Goal: Transaction & Acquisition: Purchase product/service

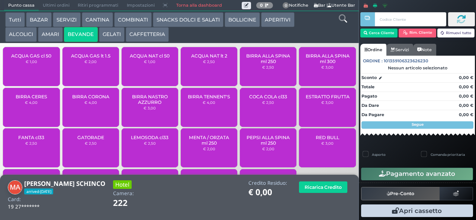
click at [193, 59] on span "ACQUA NAT lt 2" at bounding box center [209, 56] width 36 height 6
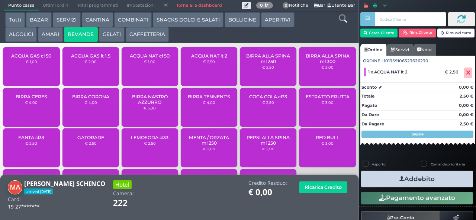
click at [382, 180] on button "Addebito" at bounding box center [417, 179] width 112 height 17
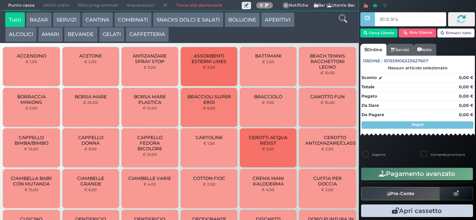
type input "30 51 5f bb"
click at [198, 20] on button "SNACKS DOLCI E SALATI" at bounding box center [188, 19] width 71 height 15
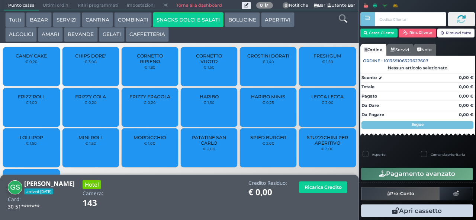
click at [190, 111] on div "HARIBO € 1,50" at bounding box center [209, 107] width 56 height 39
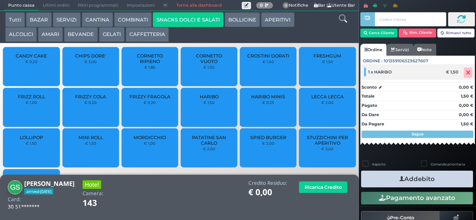
click at [466, 73] on icon at bounding box center [468, 73] width 4 height 0
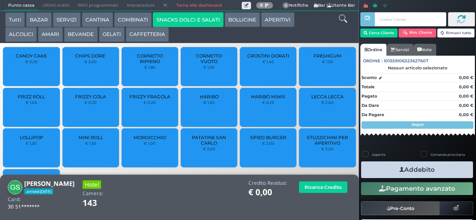
click at [211, 146] on span "PATATINE SAN CARLO" at bounding box center [209, 140] width 44 height 11
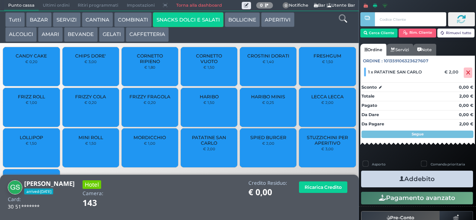
click at [382, 184] on button "Addebito" at bounding box center [417, 179] width 112 height 17
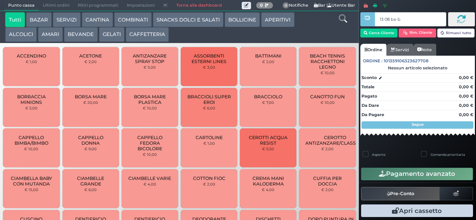
type input "13 08 be b9"
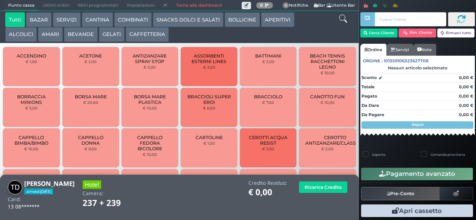
click at [125, 21] on button "COMBINATI" at bounding box center [133, 19] width 38 height 15
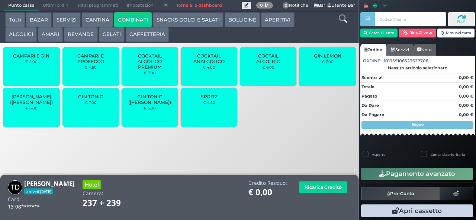
click at [83, 100] on span "GIN TONIC" at bounding box center [90, 97] width 25 height 6
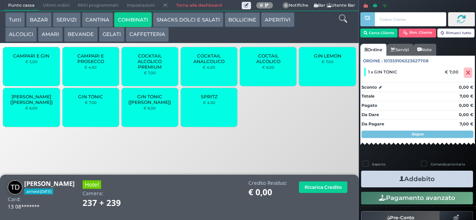
click at [383, 184] on button "Addebito" at bounding box center [417, 179] width 112 height 17
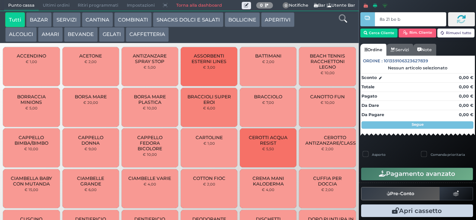
type input "8a 21 be b9"
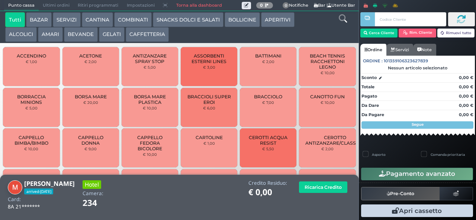
click at [75, 36] on button "BEVANDE" at bounding box center [80, 34] width 33 height 15
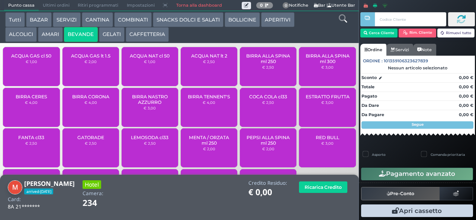
click at [78, 59] on span "ACQUA GAS lt 1.5" at bounding box center [90, 56] width 39 height 6
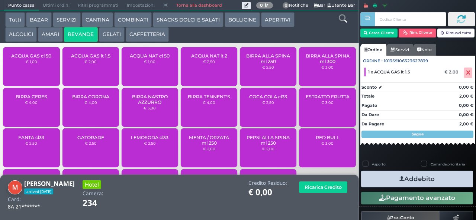
click at [193, 59] on span "ACQUA NAT lt 2" at bounding box center [209, 56] width 36 height 6
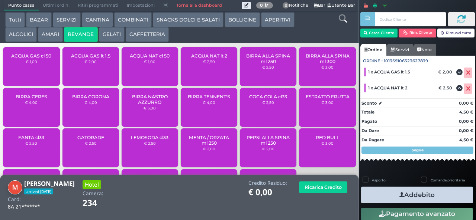
click at [378, 191] on button "Addebito" at bounding box center [417, 195] width 112 height 17
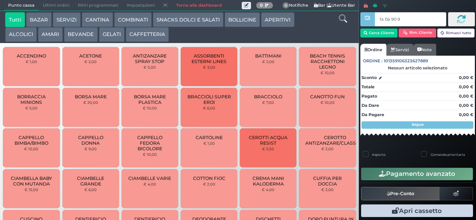
type input "fa 0a 90 9a"
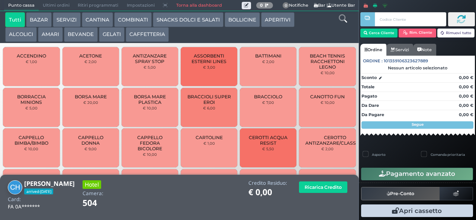
click at [121, 20] on button "COMBINATI" at bounding box center [133, 19] width 38 height 15
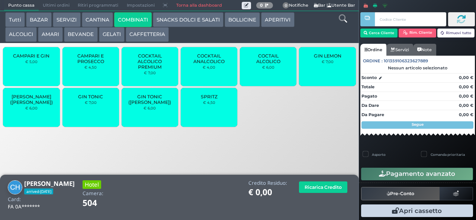
click at [206, 105] on small "€ 4,50" at bounding box center [209, 102] width 12 height 4
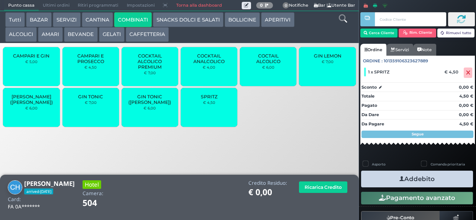
click at [15, 36] on button "ALCOLICI" at bounding box center [21, 34] width 32 height 15
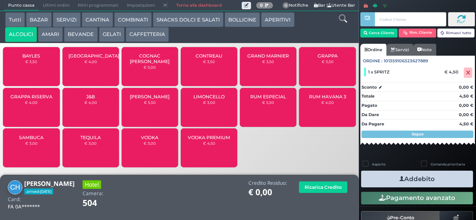
click at [23, 59] on span "BAYLES" at bounding box center [31, 56] width 18 height 6
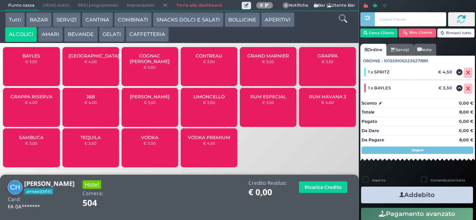
click at [388, 198] on button "Addebito" at bounding box center [417, 195] width 112 height 17
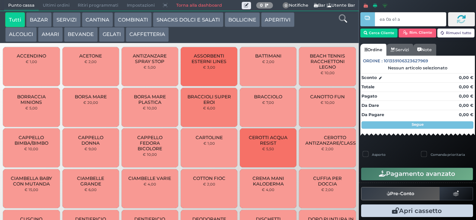
type input "ea 0a e1 a4"
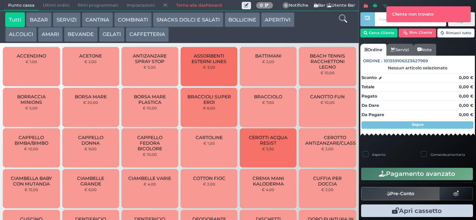
click at [367, 33] on div at bounding box center [366, 105] width 1 height 210
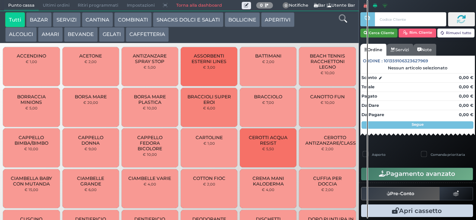
click at [385, 32] on button "Cerca Cliente" at bounding box center [379, 33] width 38 height 9
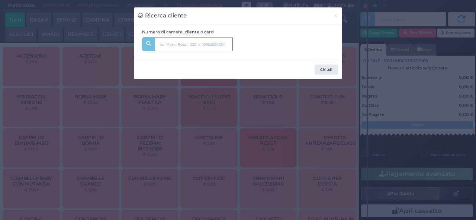
click at [183, 50] on input "text" at bounding box center [194, 44] width 78 height 14
type input "antonini"
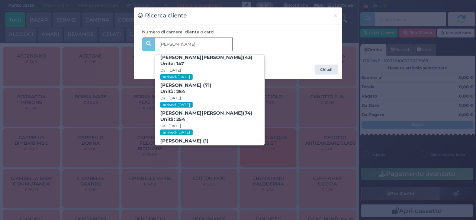
scroll to position [123, 0]
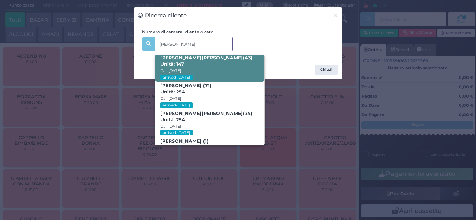
click at [216, 66] on span "Francesca Antonini (43) Unità: 147 Dal: 24/08/2025 arrived-today" at bounding box center [209, 68] width 109 height 28
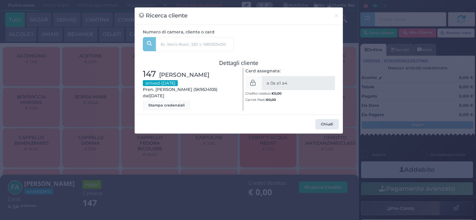
click at [191, 188] on div "Ricerca cliente × Numero di camera, cliente o card antonini Diletta Tarquini (4…" at bounding box center [238, 110] width 476 height 220
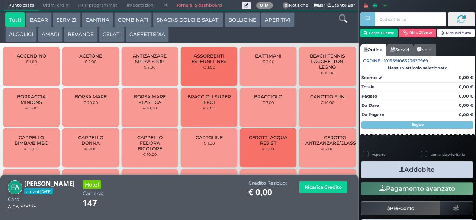
click at [135, 22] on button "COMBINATI" at bounding box center [133, 19] width 38 height 15
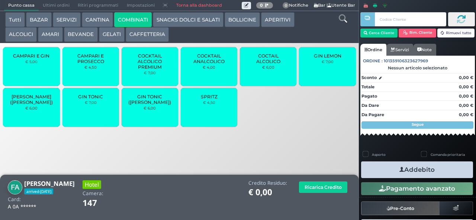
click at [206, 100] on span "SPRITZ" at bounding box center [209, 97] width 17 height 6
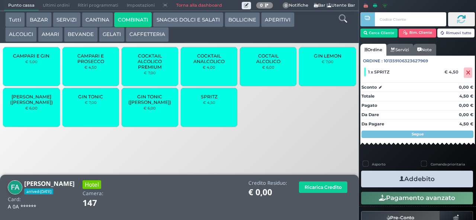
click at [399, 181] on icon "button" at bounding box center [401, 179] width 5 height 8
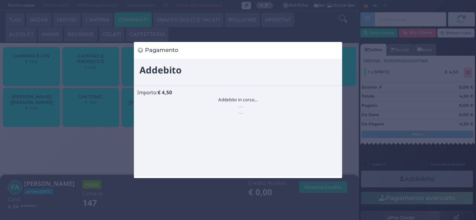
scroll to position [0, 0]
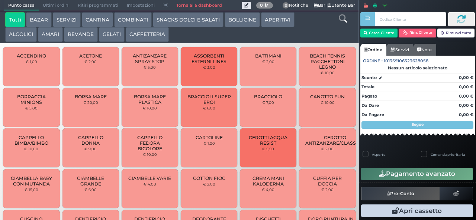
click at [311, 30] on div "Tutti BAZAR SERVIZI CANTINA COMBINATI SNACKS DOLCI E SALATI BOLLICINE APERITIVI…" at bounding box center [164, 27] width 326 height 30
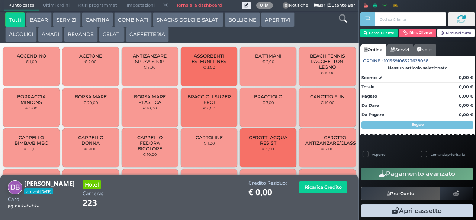
click at [76, 39] on button "BEVANDE" at bounding box center [80, 34] width 33 height 15
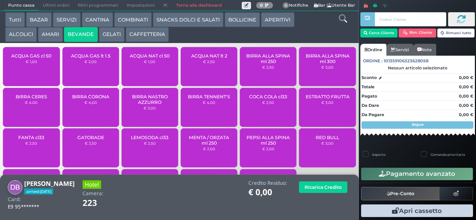
click at [193, 75] on div "ACQUA NAT lt 2 € 2,50" at bounding box center [209, 66] width 56 height 39
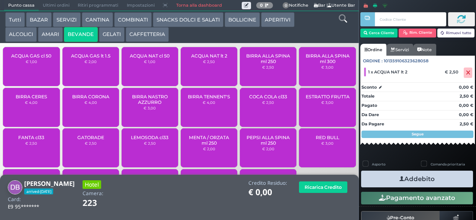
click at [95, 71] on div "ACQUA GAS lt 1.5 € 2,00" at bounding box center [90, 66] width 56 height 39
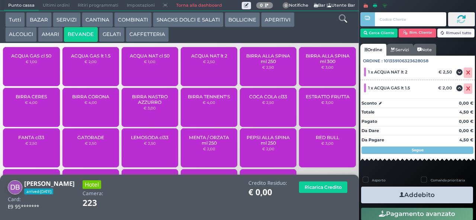
click at [377, 194] on button "Addebito" at bounding box center [417, 195] width 112 height 17
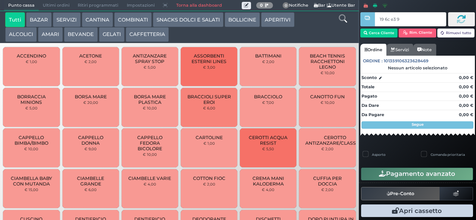
type input "19 6c e3 95"
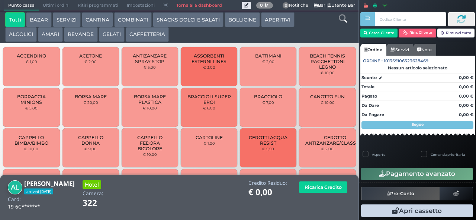
click at [128, 22] on button "COMBINATI" at bounding box center [133, 19] width 38 height 15
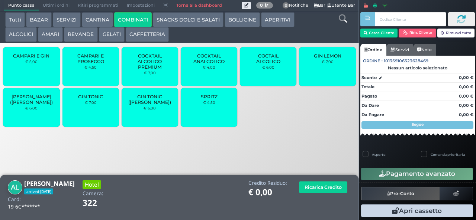
click at [67, 38] on button "BEVANDE" at bounding box center [80, 34] width 33 height 15
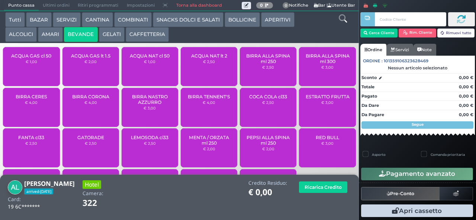
click at [199, 59] on span "ACQUA NAT lt 2" at bounding box center [209, 56] width 36 height 6
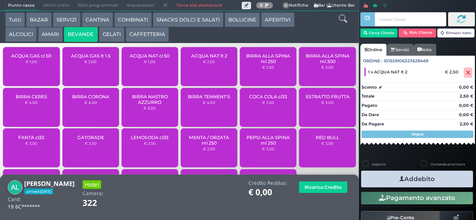
click at [379, 178] on button "Addebito" at bounding box center [417, 179] width 112 height 17
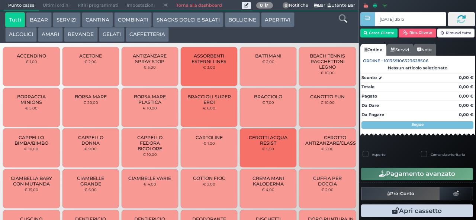
type input "[DATE] 3b b9"
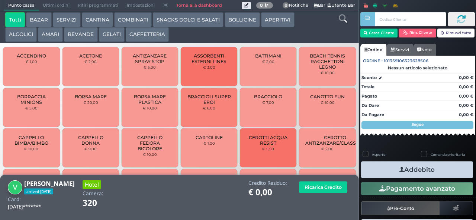
click at [73, 37] on button "BEVANDE" at bounding box center [80, 34] width 33 height 15
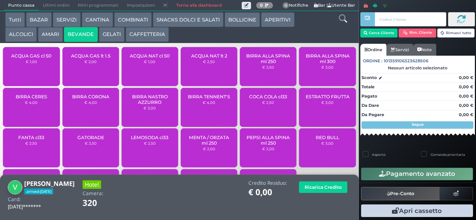
click at [200, 59] on span "ACQUA NAT lt 2" at bounding box center [209, 56] width 36 height 6
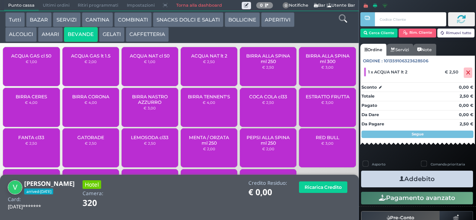
click at [382, 181] on button "Addebito" at bounding box center [417, 179] width 112 height 17
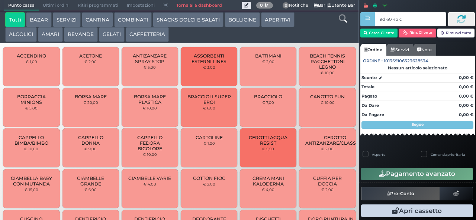
type input "9d 60 4b c3"
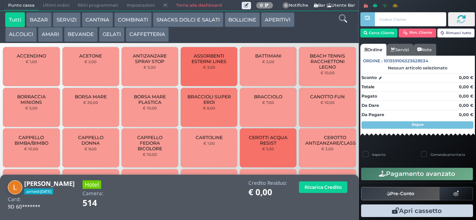
click at [71, 33] on button "BEVANDE" at bounding box center [80, 34] width 33 height 15
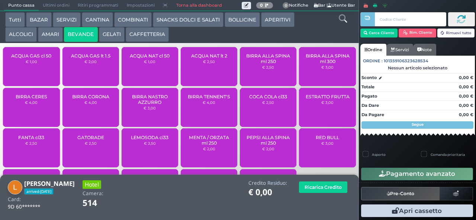
click at [84, 64] on small "€ 2,00" at bounding box center [90, 61] width 12 height 4
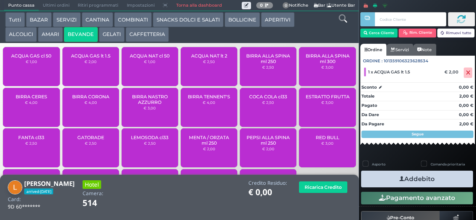
click at [385, 174] on button "Addebito" at bounding box center [417, 179] width 112 height 17
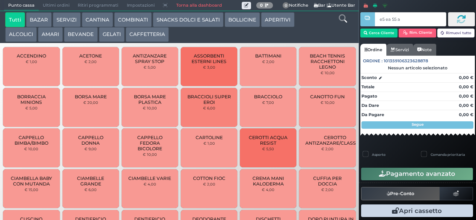
type input "e5 ea 55 aa"
click at [107, 37] on button "GELATI" at bounding box center [112, 34] width 26 height 15
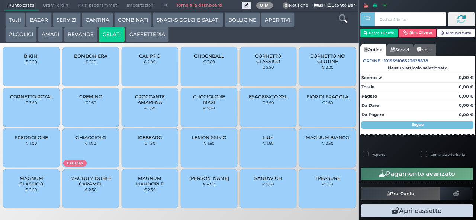
click at [317, 140] on span "MAGNUM BIANCO" at bounding box center [327, 138] width 43 height 6
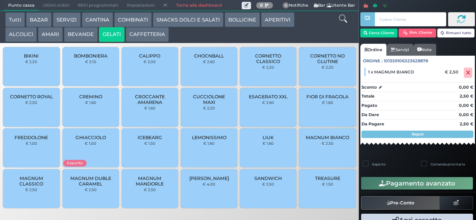
click at [367, 32] on div at bounding box center [366, 105] width 1 height 210
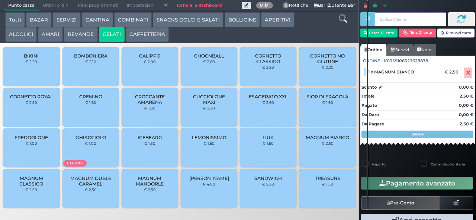
click at [382, 19] on input "text" at bounding box center [410, 19] width 71 height 14
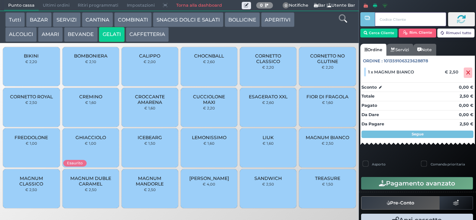
click at [380, 21] on input "text" at bounding box center [410, 19] width 71 height 14
click at [381, 19] on input "text" at bounding box center [410, 19] width 71 height 14
click at [374, 34] on button "Cerca Cliente" at bounding box center [379, 33] width 38 height 9
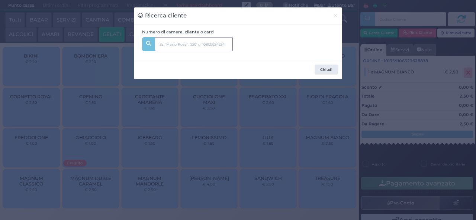
click at [164, 44] on input "text" at bounding box center [194, 44] width 78 height 14
type input "125"
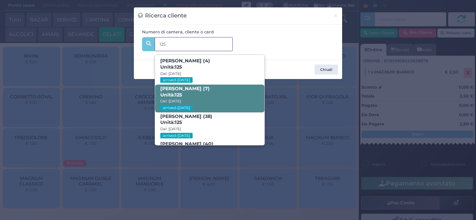
click at [169, 96] on span "Unità: 125" at bounding box center [171, 95] width 22 height 6
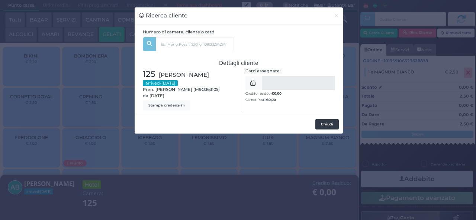
click at [319, 126] on button "Chiudi" at bounding box center [326, 124] width 23 height 10
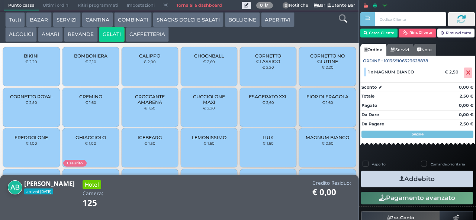
click at [390, 182] on button "Addebito" at bounding box center [417, 179] width 112 height 17
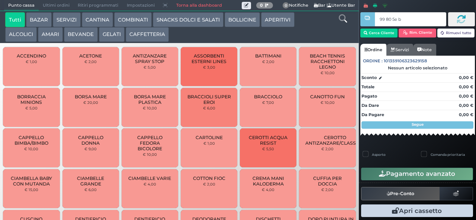
type input "99 80 5e bb"
click at [52, 34] on button "AMARI" at bounding box center [50, 34] width 25 height 15
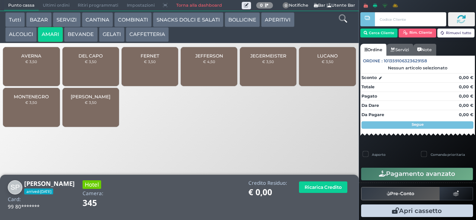
click at [16, 122] on div "MONTENEGRO € 3,50" at bounding box center [31, 107] width 56 height 39
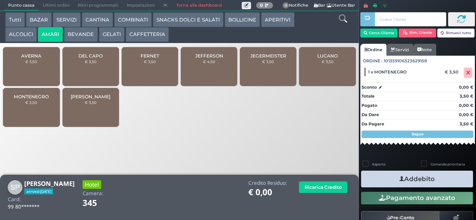
click at [81, 35] on button "BEVANDE" at bounding box center [80, 34] width 33 height 15
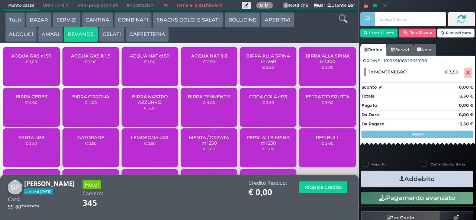
click at [145, 64] on small "€ 1,00" at bounding box center [150, 61] width 12 height 4
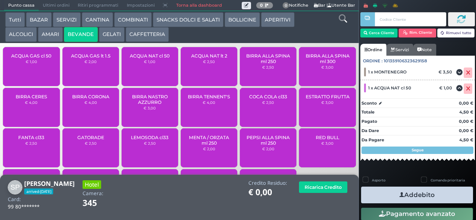
click at [399, 195] on icon "button" at bounding box center [401, 195] width 5 height 8
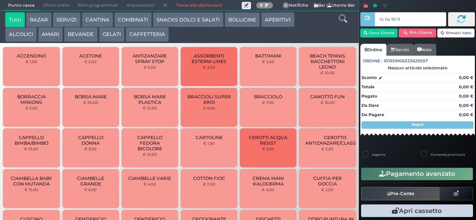
type input "fa 0a 90 9a"
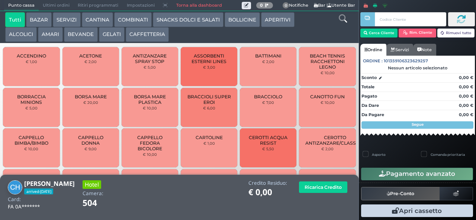
click at [128, 21] on button "COMBINATI" at bounding box center [133, 19] width 38 height 15
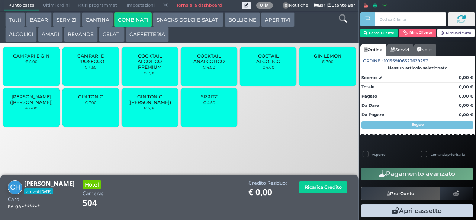
click at [204, 112] on div "SPRITZ € 4,50" at bounding box center [209, 107] width 56 height 39
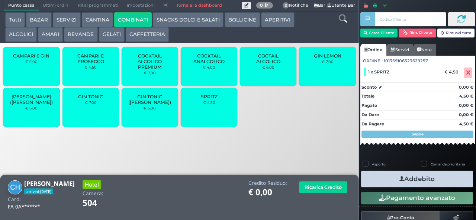
click at [18, 40] on button "ALCOLICI" at bounding box center [21, 34] width 32 height 15
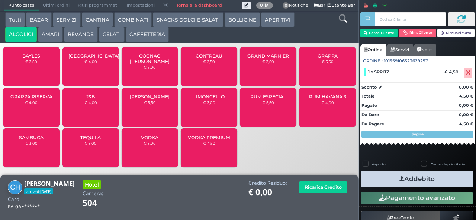
click at [26, 59] on span "BAYLES" at bounding box center [31, 56] width 18 height 6
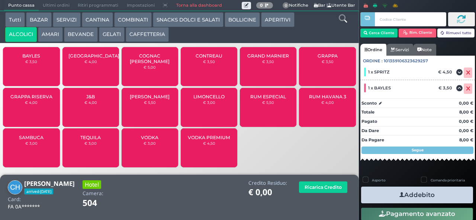
click at [372, 179] on label "Asporto" at bounding box center [379, 180] width 14 height 5
checkbox input "true"
click at [378, 195] on button "Addebito" at bounding box center [417, 195] width 112 height 17
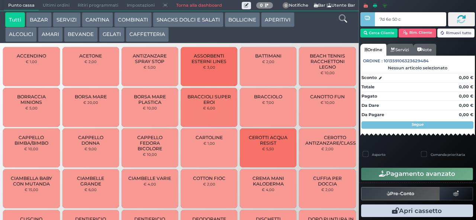
type input "7d 6e 50 c3"
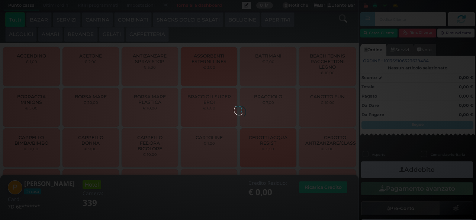
click at [234, 106] on div at bounding box center [238, 110] width 8 height 8
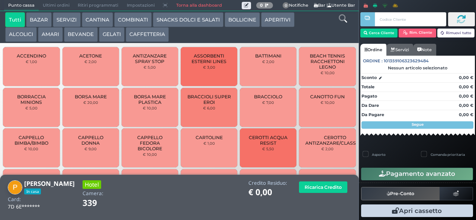
click at [42, 33] on button "AMARI" at bounding box center [50, 34] width 25 height 15
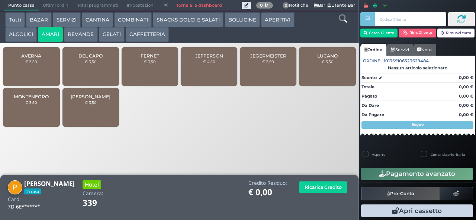
click at [38, 27] on button "AMARI" at bounding box center [50, 34] width 25 height 15
click at [0, 0] on div at bounding box center [0, 0] width 0 height 0
click at [210, 59] on span "JEFFERSON" at bounding box center [209, 56] width 28 height 6
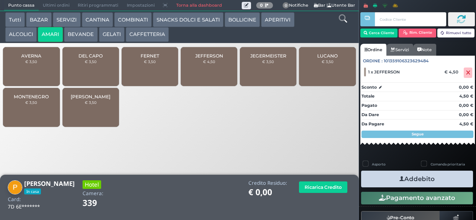
click at [399, 179] on icon "button" at bounding box center [401, 179] width 5 height 8
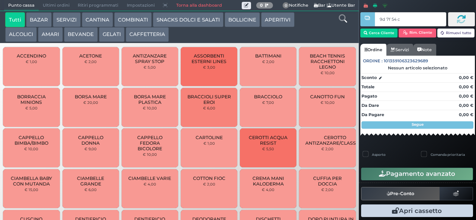
type input "9d 7f 54 c3"
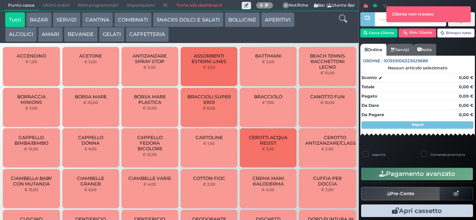
click at [367, 32] on div at bounding box center [366, 105] width 1 height 210
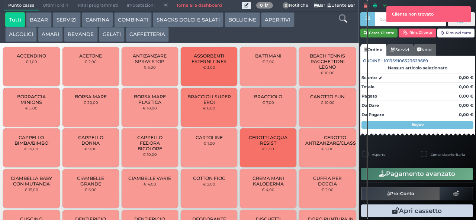
click at [373, 32] on button "Cerca Cliente" at bounding box center [379, 33] width 38 height 9
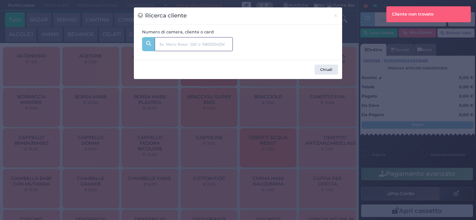
click at [165, 44] on input "text" at bounding box center [194, 44] width 78 height 14
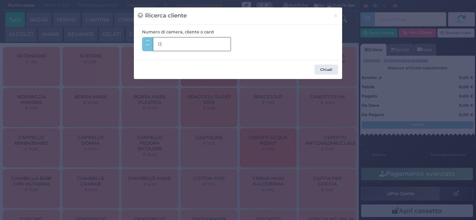
type input "131"
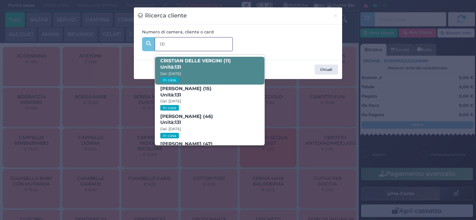
click at [178, 83] on span "[PERSON_NAME] (11) Unità: 131 Dal: [DATE] In casa" at bounding box center [209, 71] width 109 height 28
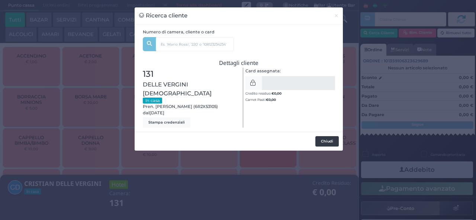
click at [320, 136] on button "Chiudi" at bounding box center [326, 141] width 23 height 10
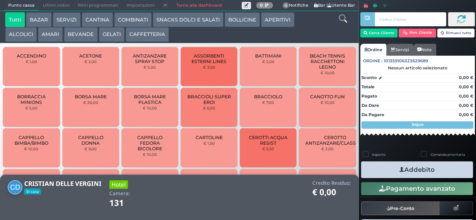
click at [376, 164] on button "Addebito" at bounding box center [417, 170] width 112 height 17
click at [439, 172] on button "Addebito" at bounding box center [417, 170] width 112 height 17
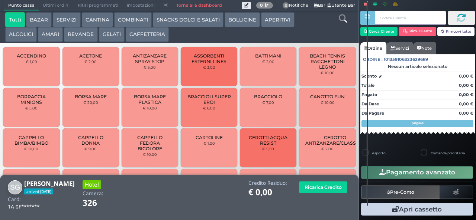
scroll to position [2, 0]
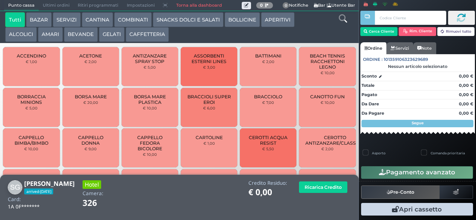
click at [87, 39] on button "BEVANDE" at bounding box center [80, 34] width 33 height 15
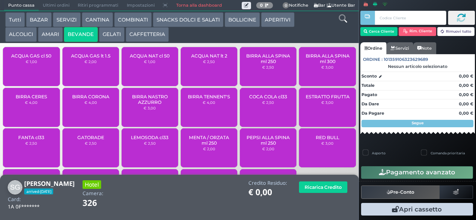
click at [138, 19] on button "COMBINATI" at bounding box center [133, 19] width 38 height 15
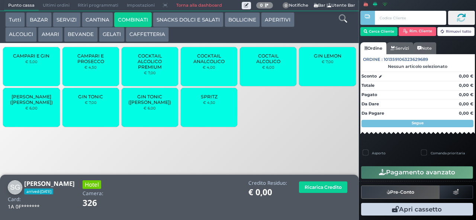
click at [97, 123] on div "GIN TONIC € 7,00" at bounding box center [90, 107] width 56 height 39
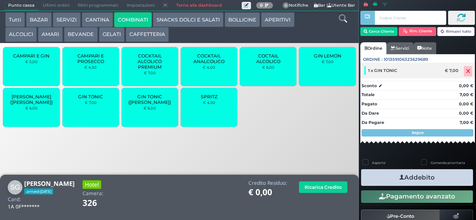
click at [466, 71] on icon at bounding box center [468, 71] width 4 height 0
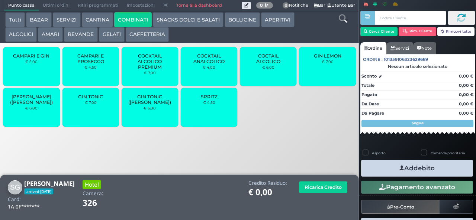
click at [332, 59] on span "GIN LEMON" at bounding box center [328, 56] width 28 height 6
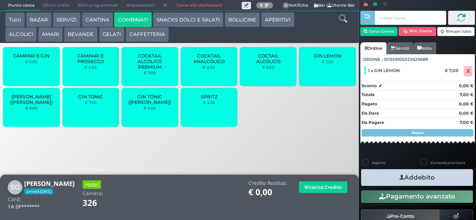
click at [400, 178] on icon "button" at bounding box center [401, 178] width 5 height 8
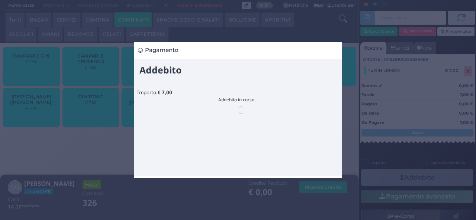
scroll to position [0, 0]
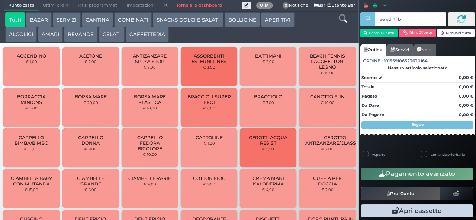
type input "ae ed 4f b9"
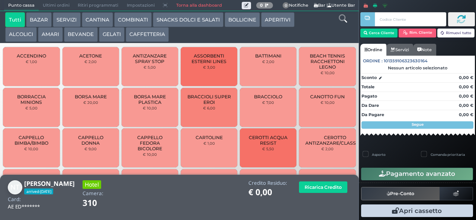
click at [101, 35] on button "GELATI" at bounding box center [112, 34] width 26 height 15
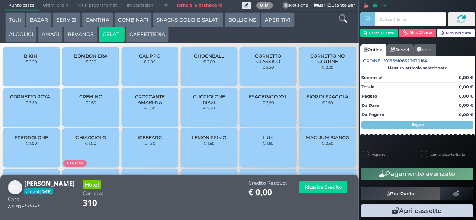
click at [210, 84] on div "CHOCNBALL € 2,60" at bounding box center [209, 66] width 56 height 39
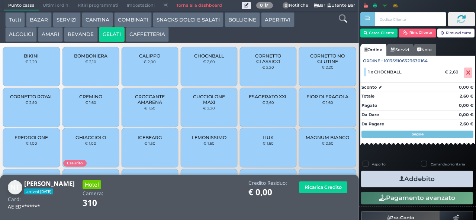
click at [407, 176] on button "Addebito" at bounding box center [417, 179] width 112 height 17
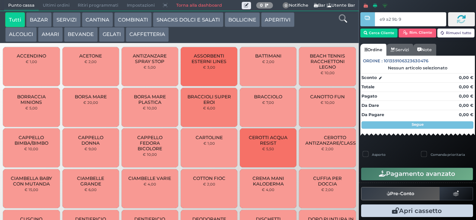
type input "e9 a2 9b 94"
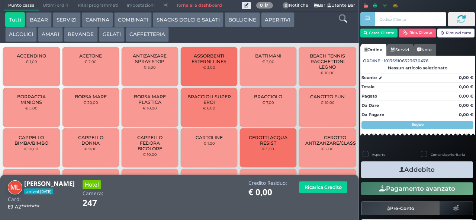
click at [140, 21] on button "COMBINATI" at bounding box center [133, 19] width 38 height 15
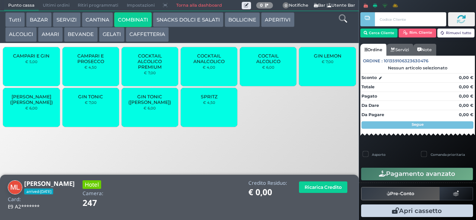
click at [215, 120] on div "SPRITZ € 4,50" at bounding box center [209, 107] width 56 height 39
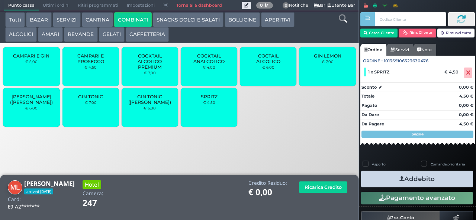
click at [410, 177] on button "Addebito" at bounding box center [417, 179] width 112 height 17
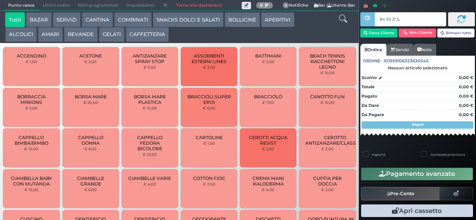
type input "84 93 2f b2"
click at [109, 35] on button "GELATI" at bounding box center [112, 34] width 26 height 15
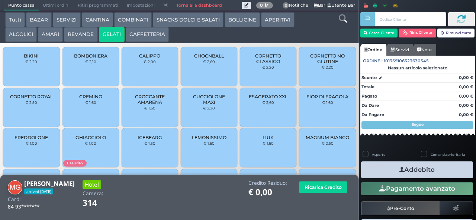
click at [99, 27] on button "GELATI" at bounding box center [112, 34] width 26 height 15
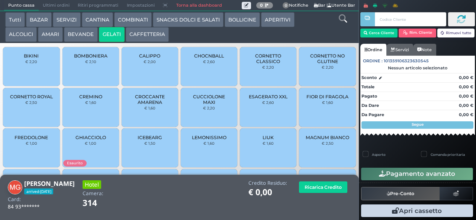
click at [0, 0] on div at bounding box center [0, 0] width 0 height 0
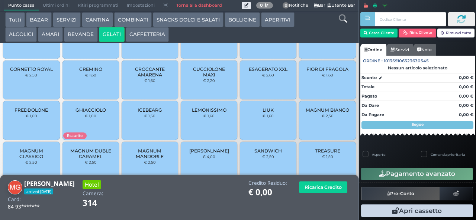
scroll to position [37, 0]
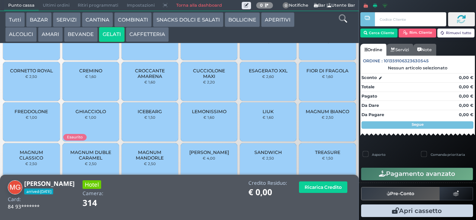
click at [201, 51] on div "CHOCNBALL € 2,60" at bounding box center [209, 40] width 56 height 39
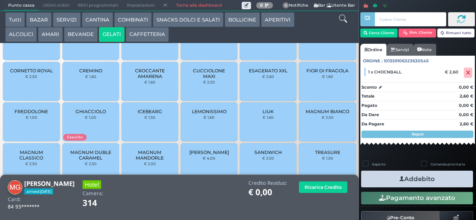
click at [323, 159] on div "TREASURE € 1,50" at bounding box center [327, 162] width 56 height 39
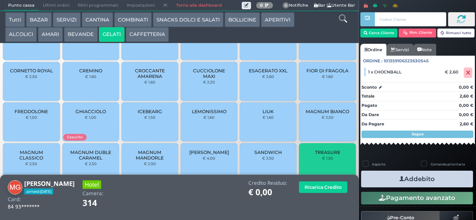
click at [322, 161] on small "€ 1,50" at bounding box center [327, 158] width 11 height 4
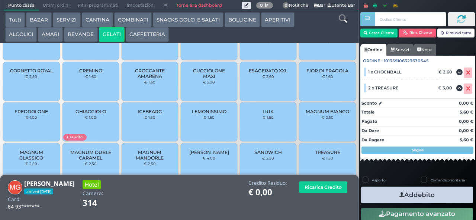
click at [389, 195] on button "Addebito" at bounding box center [417, 195] width 112 height 17
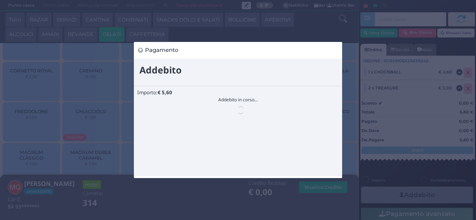
scroll to position [0, 0]
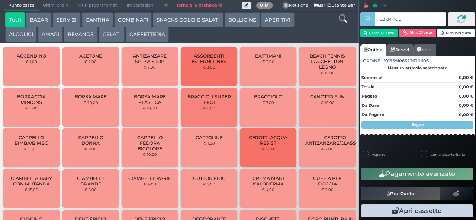
type input "cd d4 4c c3"
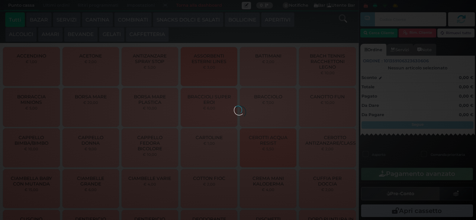
click at [234, 106] on div at bounding box center [238, 110] width 8 height 8
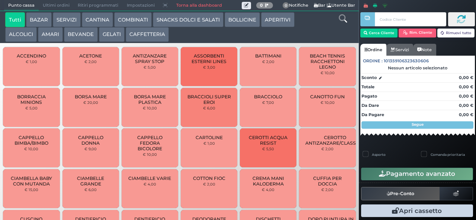
click at [0, 0] on div at bounding box center [0, 0] width 0 height 0
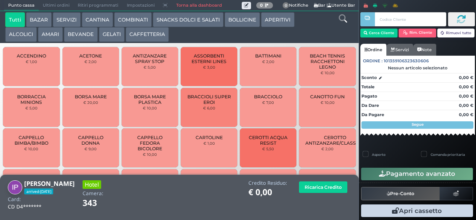
click at [87, 36] on button "BEVANDE" at bounding box center [80, 34] width 33 height 15
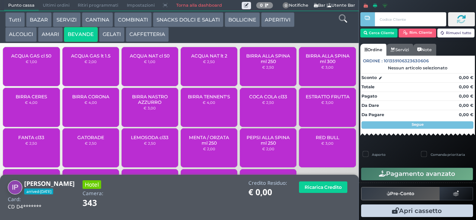
click at [150, 59] on span "ACQUA NAT cl 50" at bounding box center [150, 56] width 40 height 6
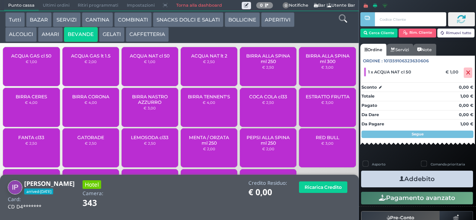
click at [399, 178] on icon "button" at bounding box center [401, 179] width 5 height 8
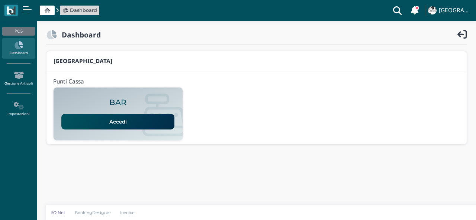
click at [109, 116] on link "Accedi" at bounding box center [117, 122] width 113 height 16
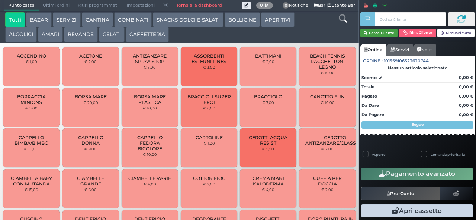
click at [374, 32] on button "Cerca Cliente" at bounding box center [379, 33] width 38 height 9
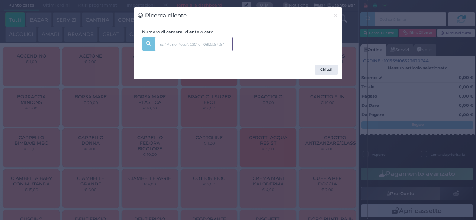
click at [201, 45] on input "text" at bounding box center [194, 44] width 78 height 14
type input "de martino"
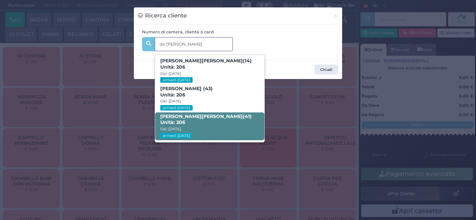
click at [206, 128] on span "Daniele De Martino (41) Unità: 206 Dal: 24/08/2025 arrived-today" at bounding box center [209, 127] width 109 height 28
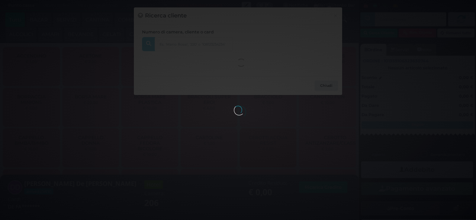
click at [212, 172] on div "Ricerca cliente × Numero di camera, cliente o card de martino Antonio De Martin…" at bounding box center [238, 110] width 476 height 220
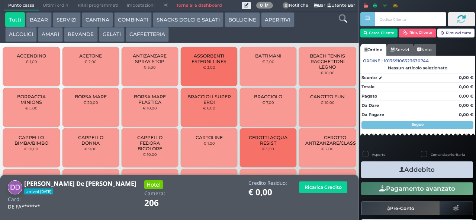
click at [75, 34] on button "BEVANDE" at bounding box center [80, 34] width 33 height 15
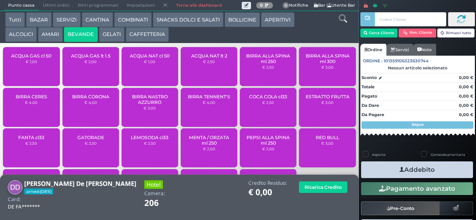
click at [213, 75] on div "ACQUA NAT lt 2 € 2,50" at bounding box center [209, 66] width 56 height 39
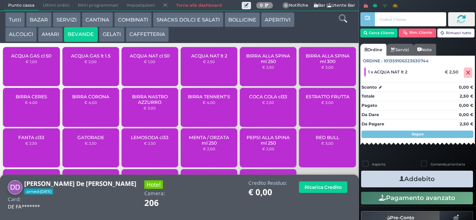
click at [399, 179] on icon "button" at bounding box center [401, 179] width 5 height 8
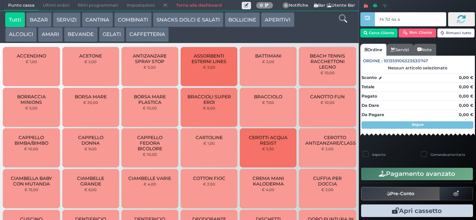
type input "f4 7d 4a af"
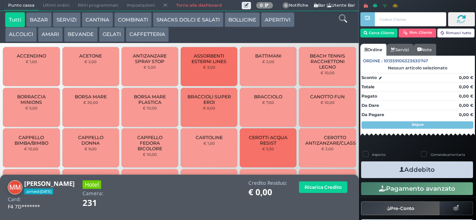
click at [119, 36] on button "GELATI" at bounding box center [112, 34] width 26 height 15
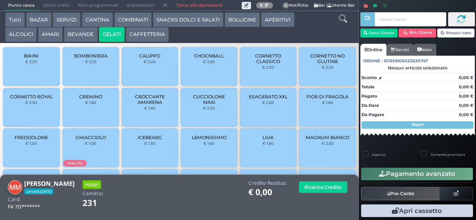
click at [201, 59] on span "CHOCNBALL" at bounding box center [209, 56] width 30 height 6
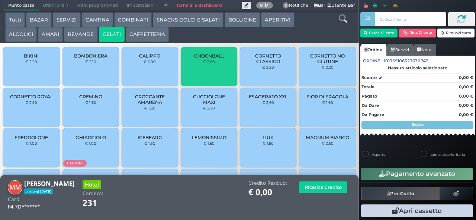
click at [199, 105] on span "CUCCIOLONE MAXI" at bounding box center [209, 99] width 44 height 11
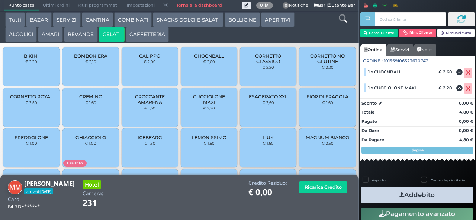
click at [400, 195] on icon "button" at bounding box center [401, 195] width 5 height 8
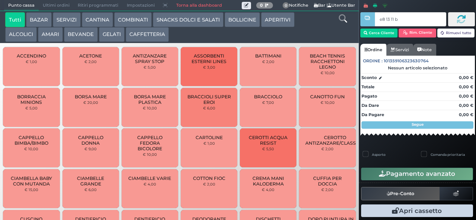
type input "e8 13 11 b9"
click at [119, 35] on button "GELATI" at bounding box center [112, 34] width 26 height 15
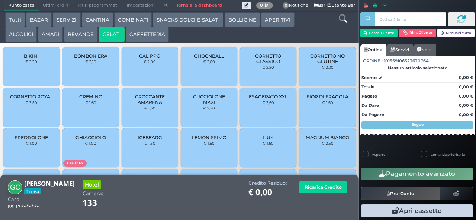
click at [307, 140] on span "MAGNUM BIANCO" at bounding box center [327, 138] width 43 height 6
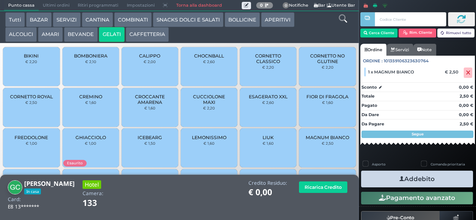
click at [399, 180] on icon "button" at bounding box center [401, 179] width 5 height 8
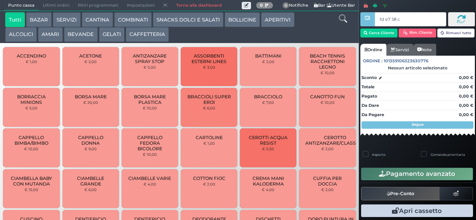
type input "fd e7 58 c3"
click at [79, 33] on button "BEVANDE" at bounding box center [80, 34] width 33 height 15
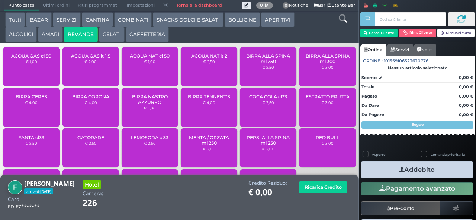
click at [102, 59] on span "ACQUA GAS lt 1.5" at bounding box center [90, 56] width 39 height 6
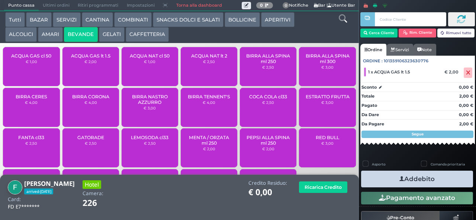
click at [380, 180] on button "Addebito" at bounding box center [417, 179] width 112 height 17
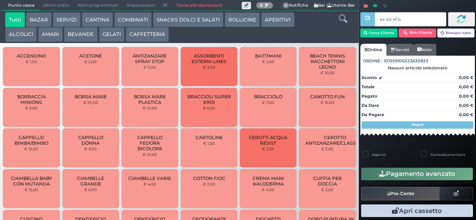
type input "ae ed 4f b9"
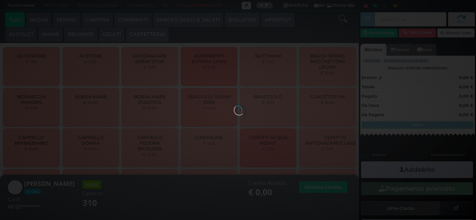
click at [234, 106] on div at bounding box center [238, 110] width 8 height 8
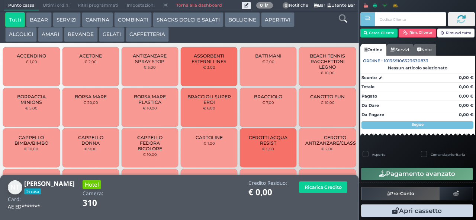
click at [109, 34] on button "GELATI" at bounding box center [112, 34] width 26 height 15
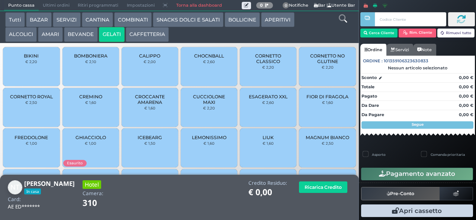
click at [321, 140] on span "MAGNUM BIANCO" at bounding box center [327, 138] width 43 height 6
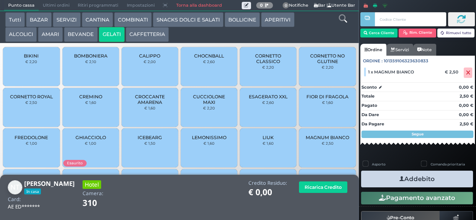
click at [399, 179] on icon "button" at bounding box center [401, 179] width 5 height 8
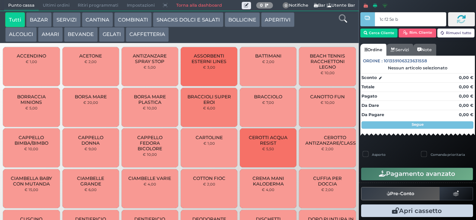
type input "1c f2 5e bb"
click at [75, 34] on button "BEVANDE" at bounding box center [80, 34] width 33 height 15
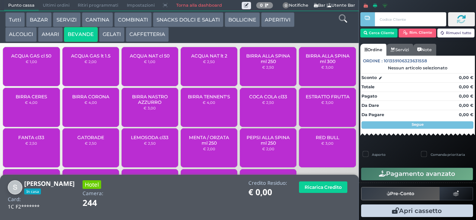
click at [203, 71] on div "ACQUA NAT lt 2 € 2,50" at bounding box center [209, 66] width 56 height 39
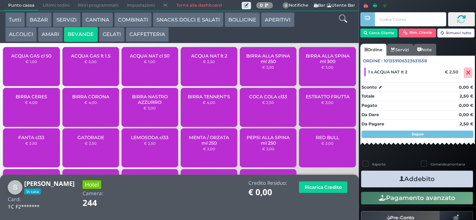
click at [103, 110] on div "BIRRA CORONA € 4,00" at bounding box center [90, 107] width 56 height 39
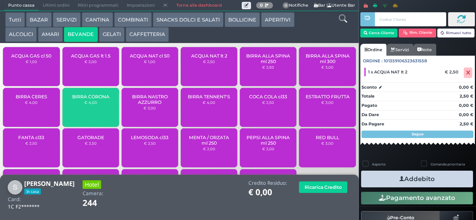
click at [101, 100] on span "BIRRA CORONA" at bounding box center [90, 97] width 37 height 6
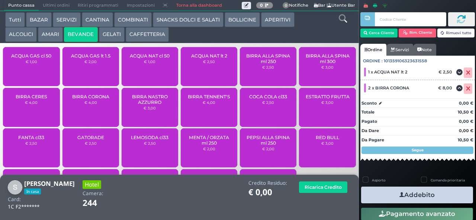
click at [110, 37] on button "GELATI" at bounding box center [112, 34] width 26 height 15
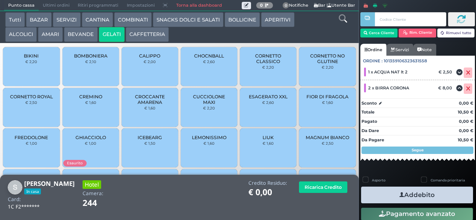
click at [270, 64] on span "CORNETTO CLASSICO" at bounding box center [268, 58] width 44 height 11
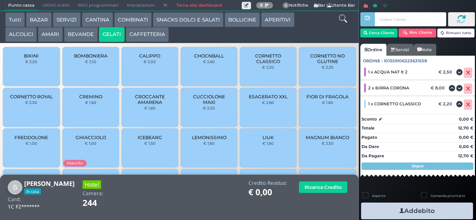
click at [407, 209] on button "Addebito" at bounding box center [417, 211] width 112 height 17
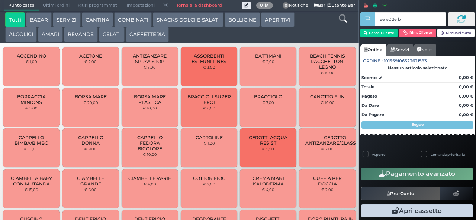
type input "ee e2 2e b9"
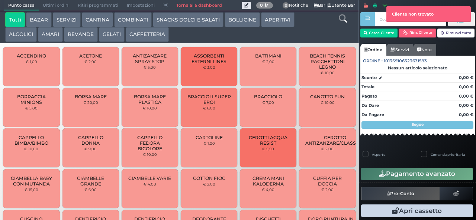
click at [85, 35] on button "BEVANDE" at bounding box center [80, 34] width 33 height 15
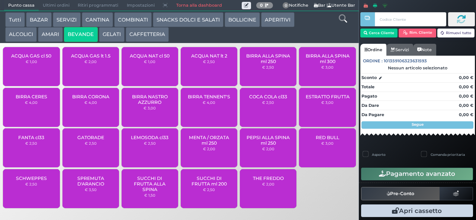
click at [64, 27] on button "BEVANDE" at bounding box center [80, 34] width 33 height 15
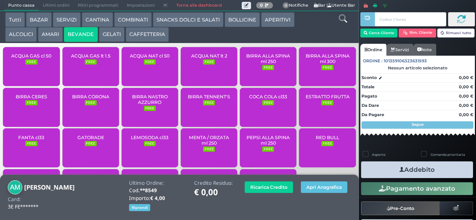
click at [88, 106] on small "FREE" at bounding box center [91, 102] width 12 height 5
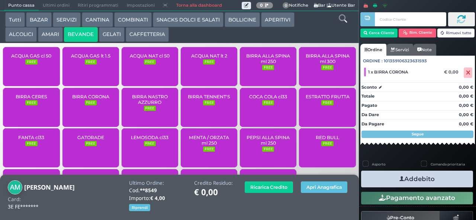
click at [245, 22] on button "BOLLICINE" at bounding box center [241, 19] width 35 height 15
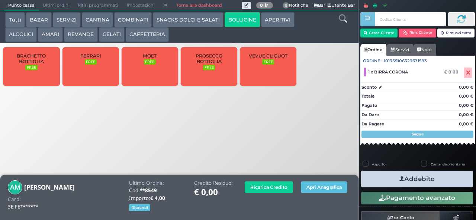
click at [210, 64] on span "PROSECCO BOTTIGLIA" at bounding box center [209, 58] width 44 height 11
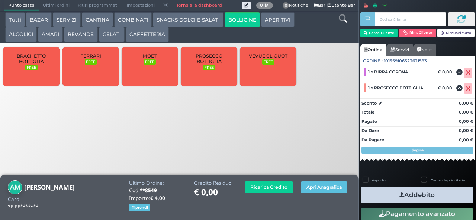
click at [82, 32] on button "BEVANDE" at bounding box center [80, 34] width 33 height 15
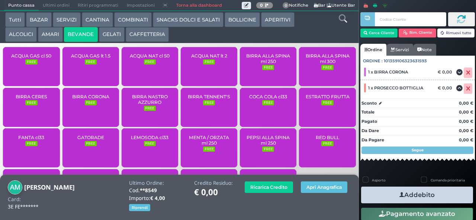
click at [143, 74] on div "ACQUA NAT cl 50 FREE" at bounding box center [150, 66] width 56 height 39
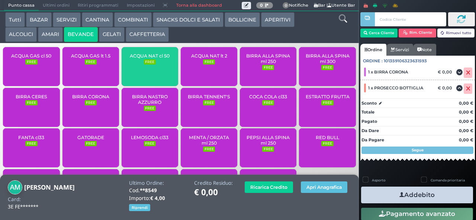
click at [152, 59] on span "ACQUA NAT cl 50" at bounding box center [150, 56] width 40 height 6
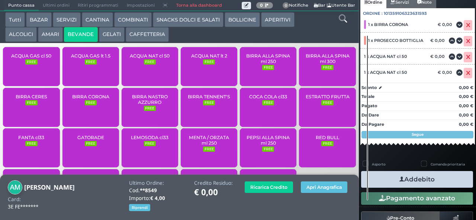
click at [405, 193] on button "Pagamento avanzato" at bounding box center [417, 199] width 112 height 13
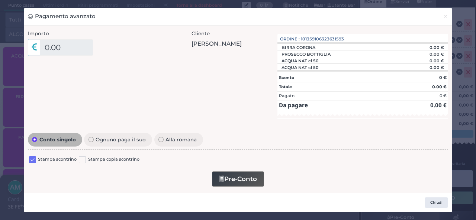
click at [363, 219] on div "Pagamento avanzato × Importo 0.00 Importo Totale 0.00 Quote 1 1" at bounding box center [238, 110] width 476 height 220
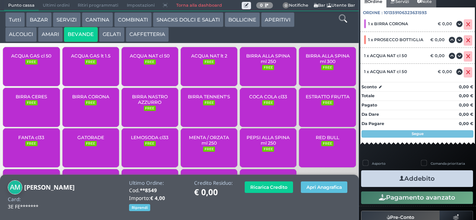
click at [412, 183] on button "Addebito" at bounding box center [417, 179] width 112 height 17
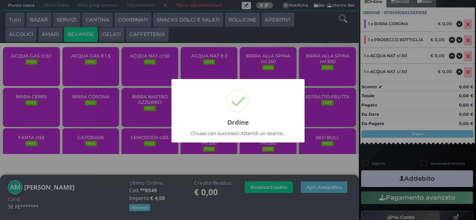
scroll to position [59, 0]
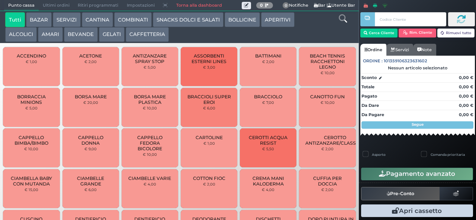
click at [83, 36] on button "BEVANDE" at bounding box center [80, 34] width 33 height 15
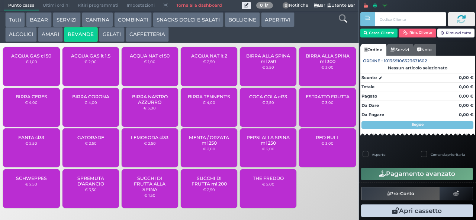
click at [87, 100] on span "BIRRA CORONA" at bounding box center [90, 97] width 37 height 6
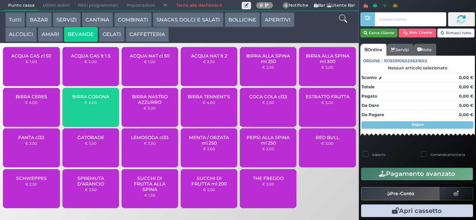
click at [381, 32] on button "Cerca Cliente" at bounding box center [379, 33] width 38 height 9
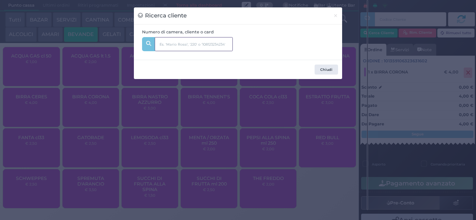
click at [170, 46] on input "text" at bounding box center [194, 44] width 78 height 14
click at [190, 36] on div "Numero di camera, cliente o card" at bounding box center [187, 42] width 99 height 27
click at [187, 40] on input "text" at bounding box center [194, 44] width 78 height 14
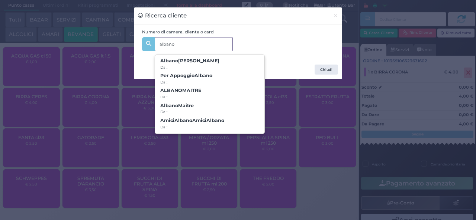
type input "albano"
click at [164, 182] on div "Ricerca cliente × Numero di camera, cliente o card albano albano Albano Amico G…" at bounding box center [238, 110] width 476 height 220
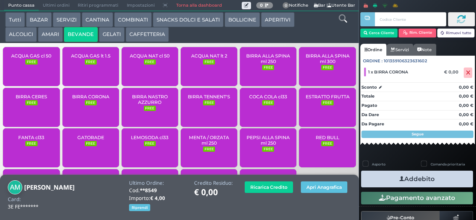
click at [399, 179] on icon "button" at bounding box center [401, 179] width 5 height 8
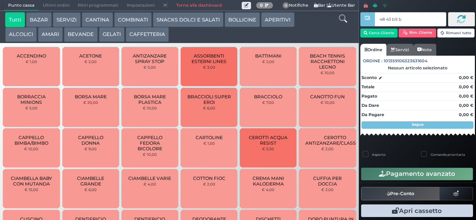
type input "48 43 b9 b9"
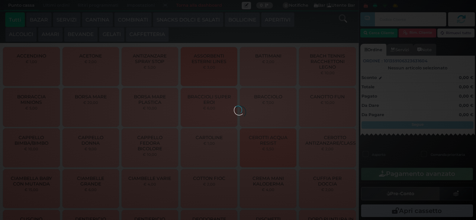
click at [86, 37] on button "BEVANDE" at bounding box center [80, 34] width 33 height 15
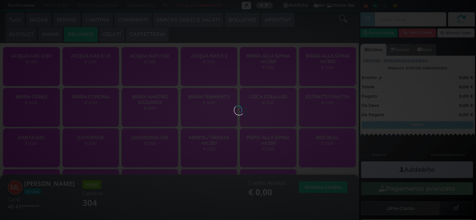
click at [86, 33] on button "BEVANDE" at bounding box center [80, 34] width 33 height 15
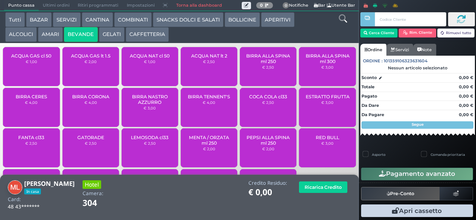
click at [206, 59] on span "ACQUA NAT lt 2" at bounding box center [209, 56] width 36 height 6
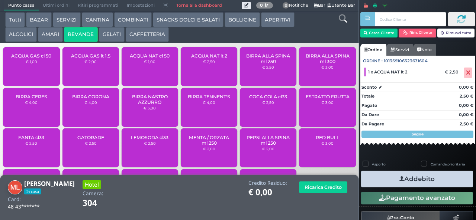
click at [399, 180] on icon "button" at bounding box center [401, 179] width 5 height 8
